Goal: Information Seeking & Learning: Find specific fact

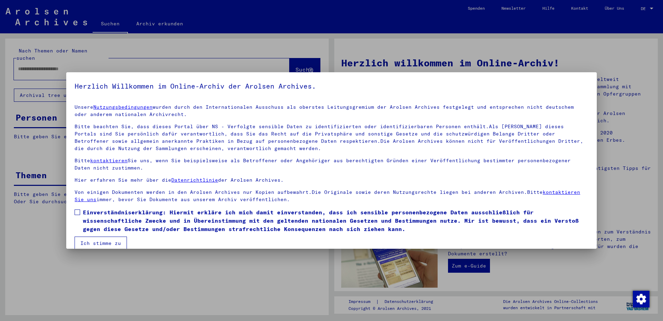
click at [76, 212] on span at bounding box center [78, 212] width 6 height 6
click at [80, 240] on button "Ich stimme zu" at bounding box center [101, 242] width 52 height 13
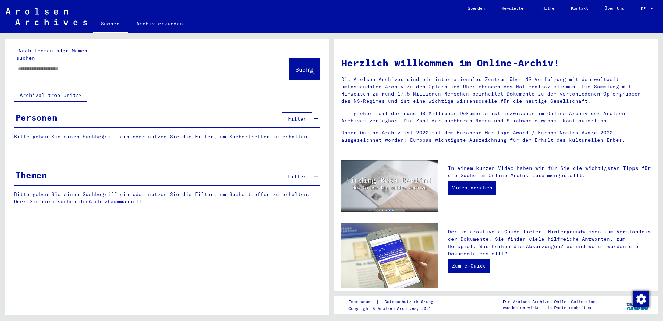
click at [33, 65] on input "text" at bounding box center [143, 68] width 251 height 7
type input "**********"
click at [296, 66] on span "Suche" at bounding box center [304, 69] width 17 height 7
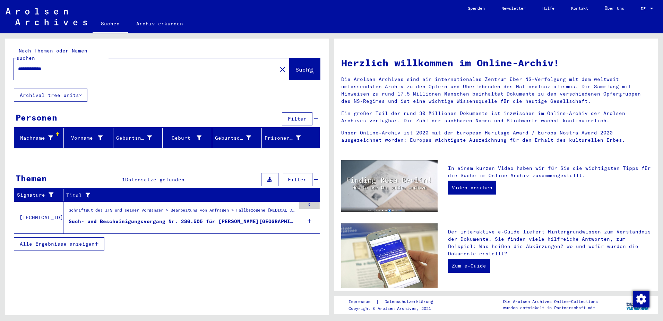
click at [145, 218] on div "Such- und Bescheinigungsvorgang Nr. 280.505 für [PERSON_NAME][GEOGRAPHIC_DATA] …" at bounding box center [182, 221] width 227 height 7
